Goal: Task Accomplishment & Management: Manage account settings

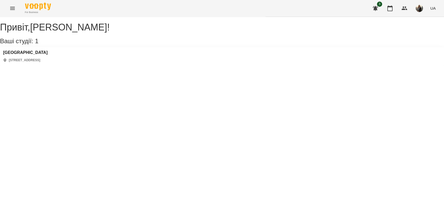
click at [13, 7] on icon "Menu" at bounding box center [12, 8] width 6 height 6
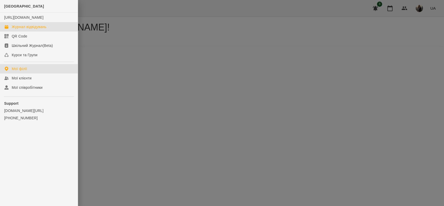
click at [40, 29] on div "Журнал відвідувань" at bounding box center [29, 26] width 35 height 5
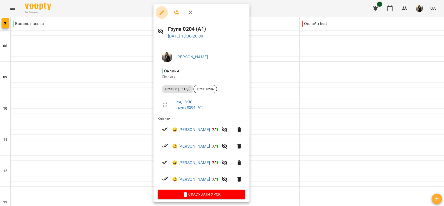
click at [162, 11] on icon "button" at bounding box center [162, 12] width 6 height 6
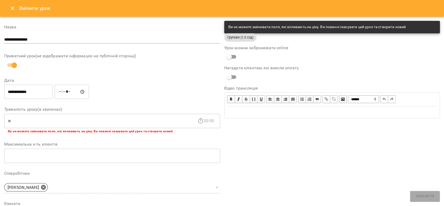
click at [12, 9] on icon "Close" at bounding box center [13, 9] width 4 height 4
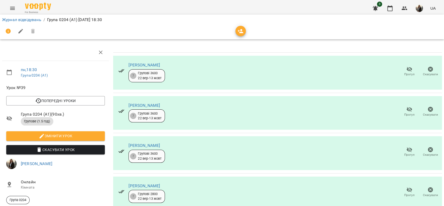
scroll to position [35, 0]
click at [407, 147] on icon "button" at bounding box center [410, 149] width 6 height 5
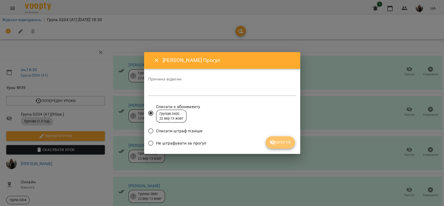
click at [285, 143] on span "Прогул" at bounding box center [280, 142] width 21 height 6
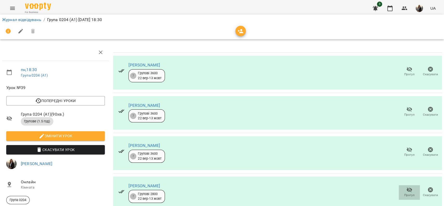
click at [407, 187] on icon "button" at bounding box center [410, 189] width 6 height 5
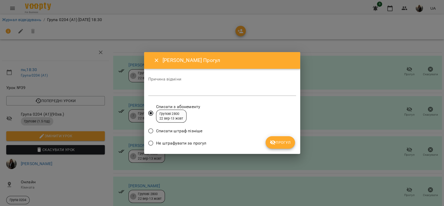
click at [281, 142] on span "Прогул" at bounding box center [280, 142] width 21 height 6
